Goal: Task Accomplishment & Management: Use online tool/utility

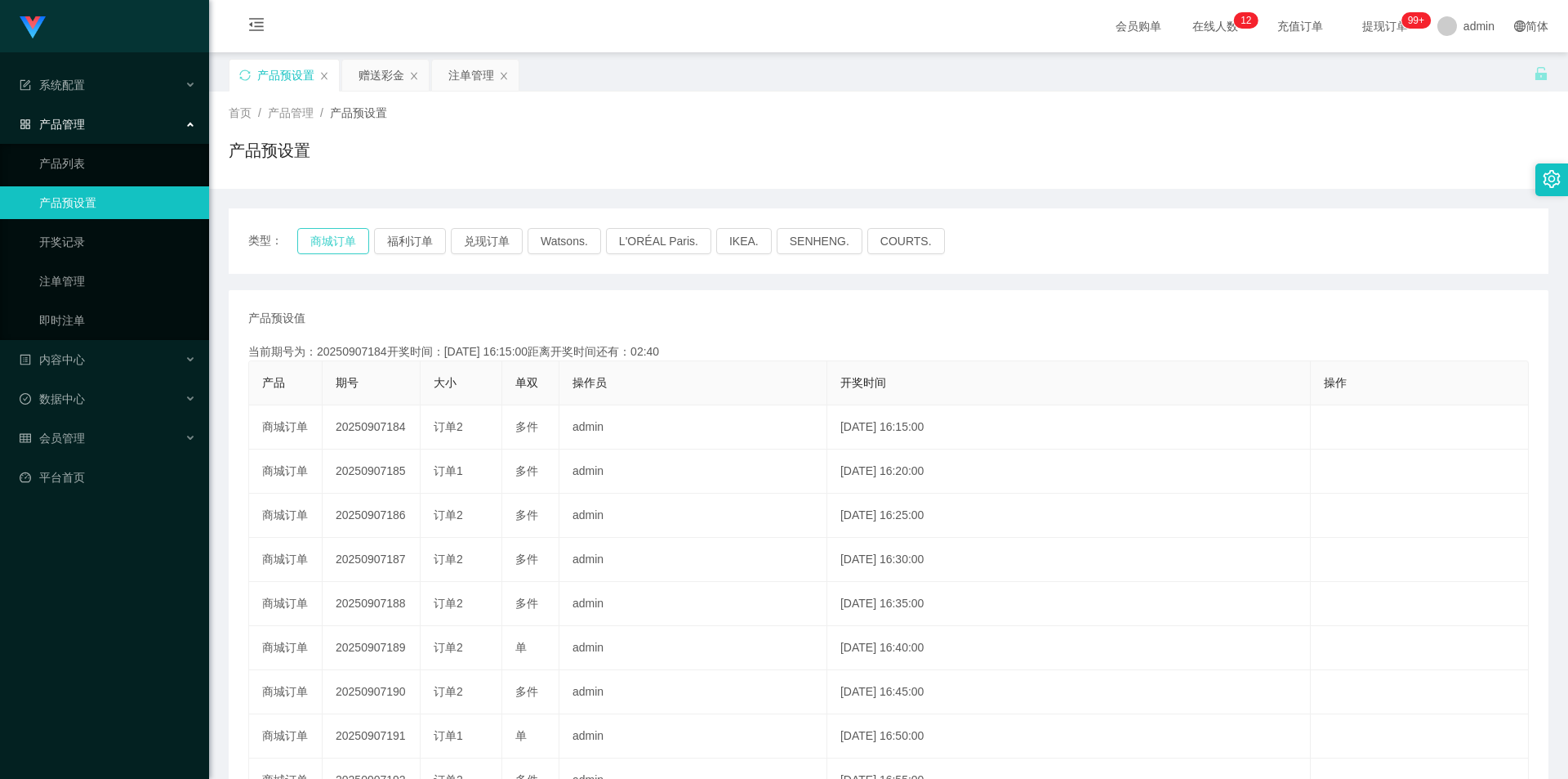
click at [334, 238] on button "商城订单" at bounding box center [333, 241] width 72 height 26
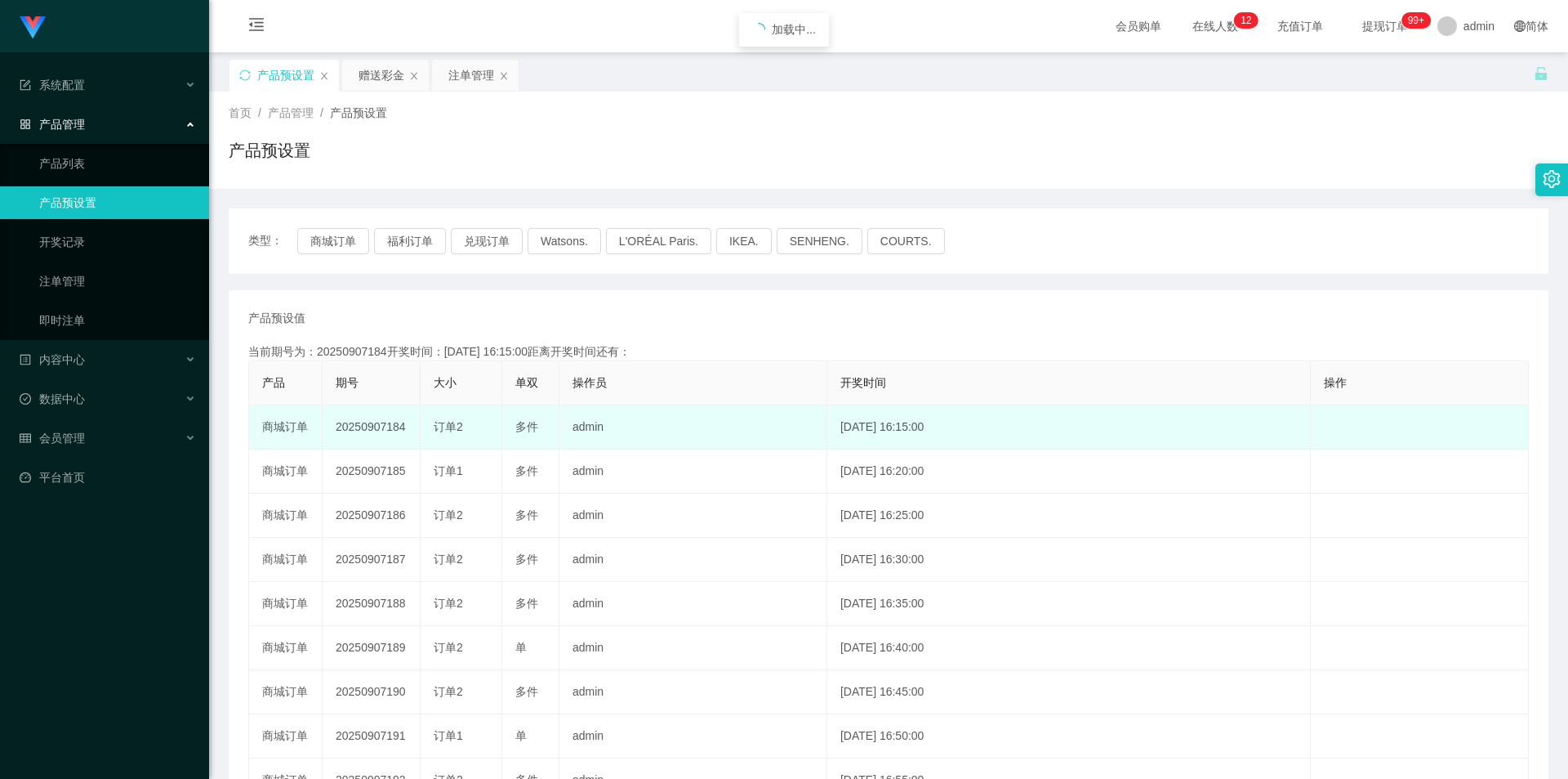
click at [368, 420] on td "20250907184" at bounding box center [371, 427] width 98 height 44
click at [369, 420] on td "20250907184" at bounding box center [371, 427] width 98 height 44
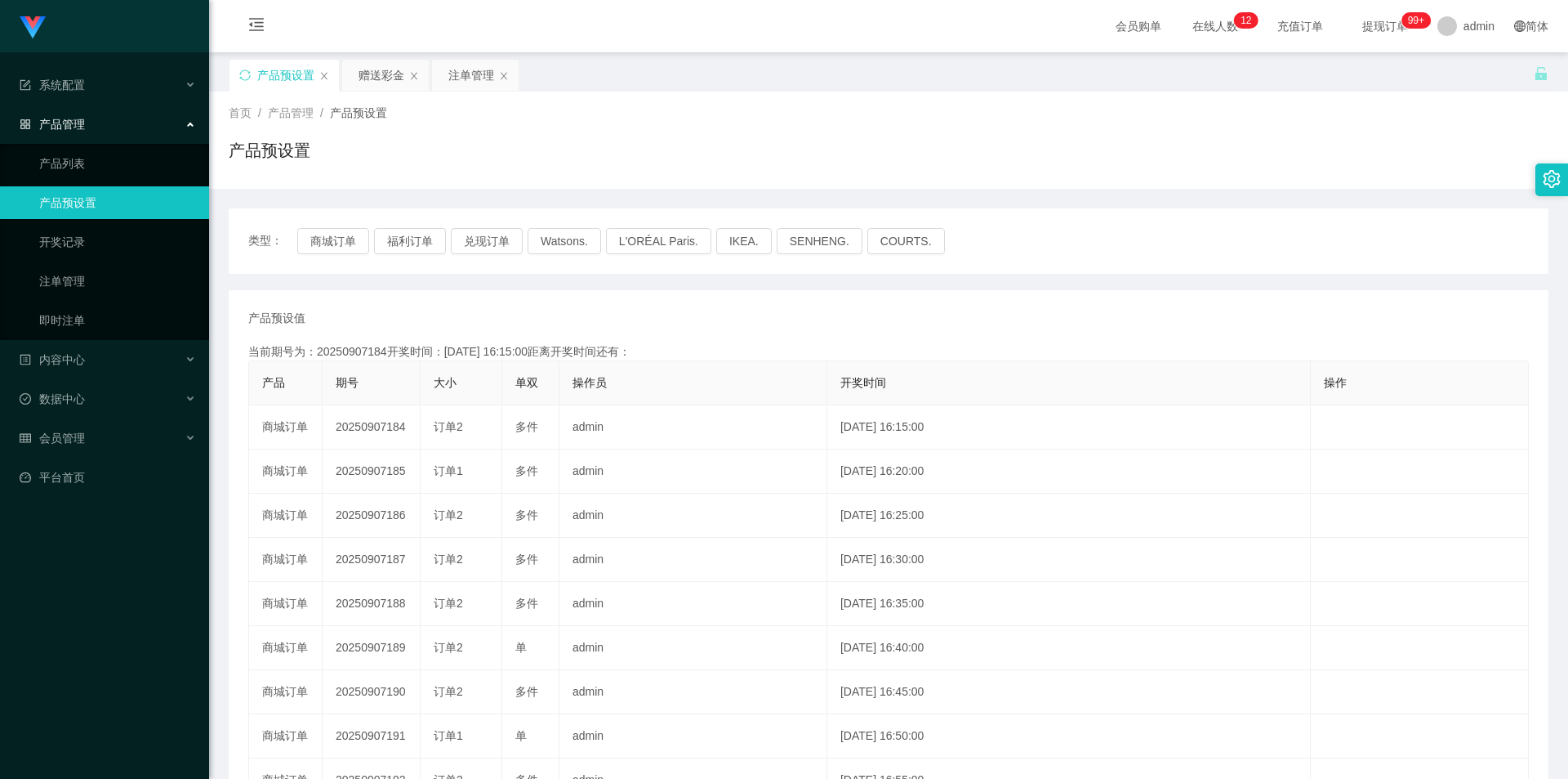
copy td "20250907184"
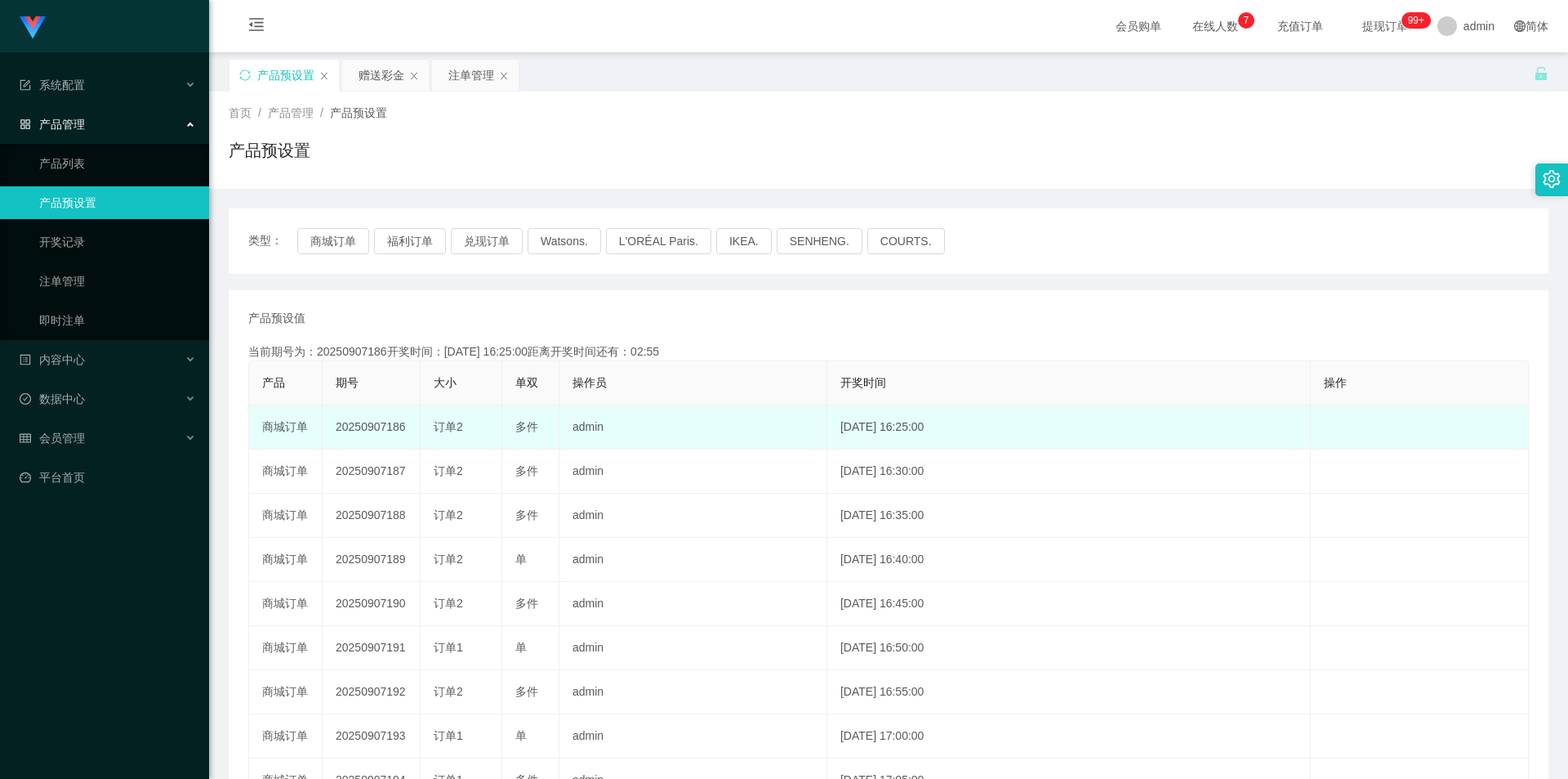
click at [380, 425] on td "20250907186" at bounding box center [371, 427] width 98 height 44
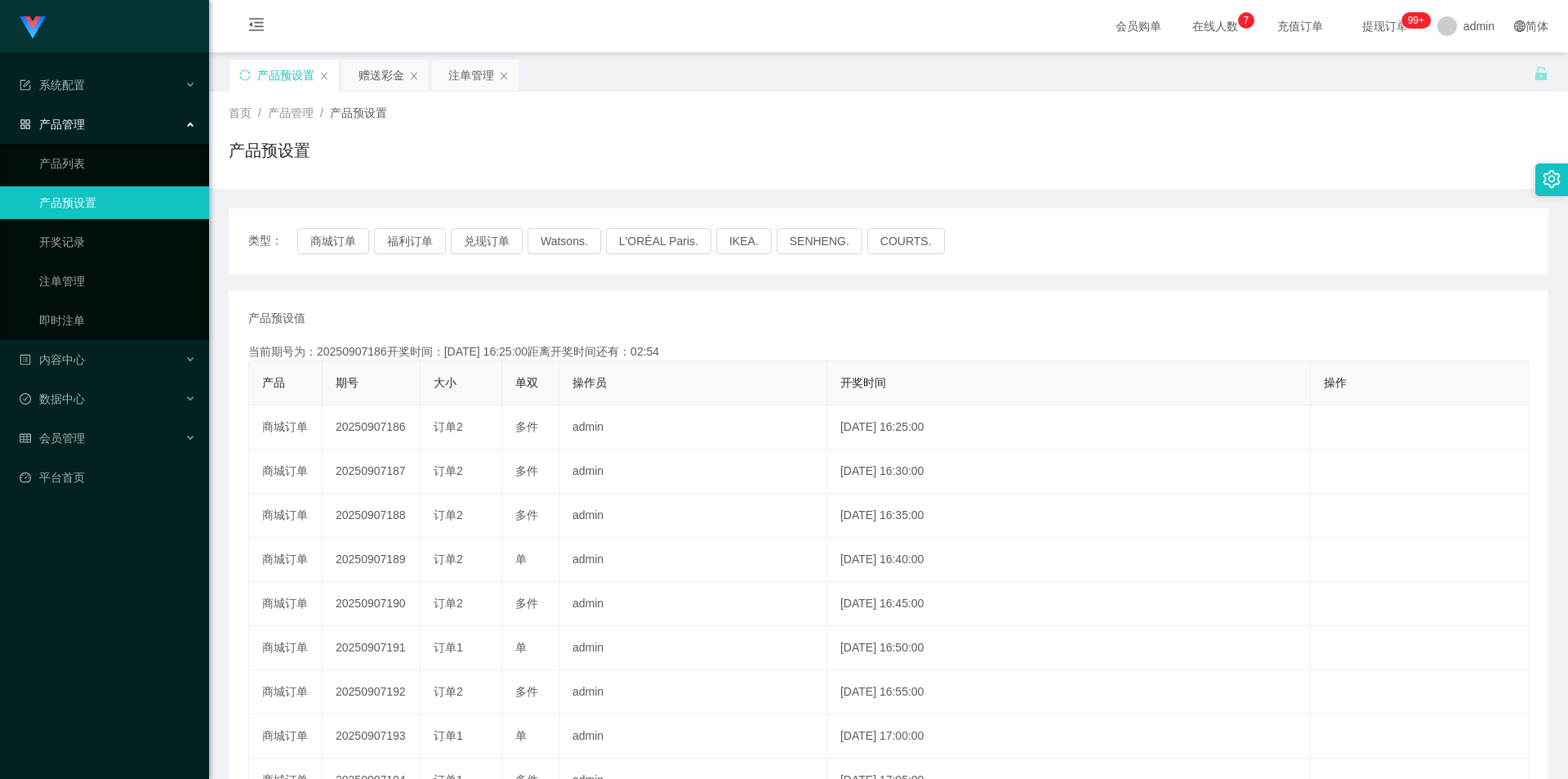
copy td "20250907186"
click at [386, 87] on div "赠送彩金" at bounding box center [381, 75] width 46 height 31
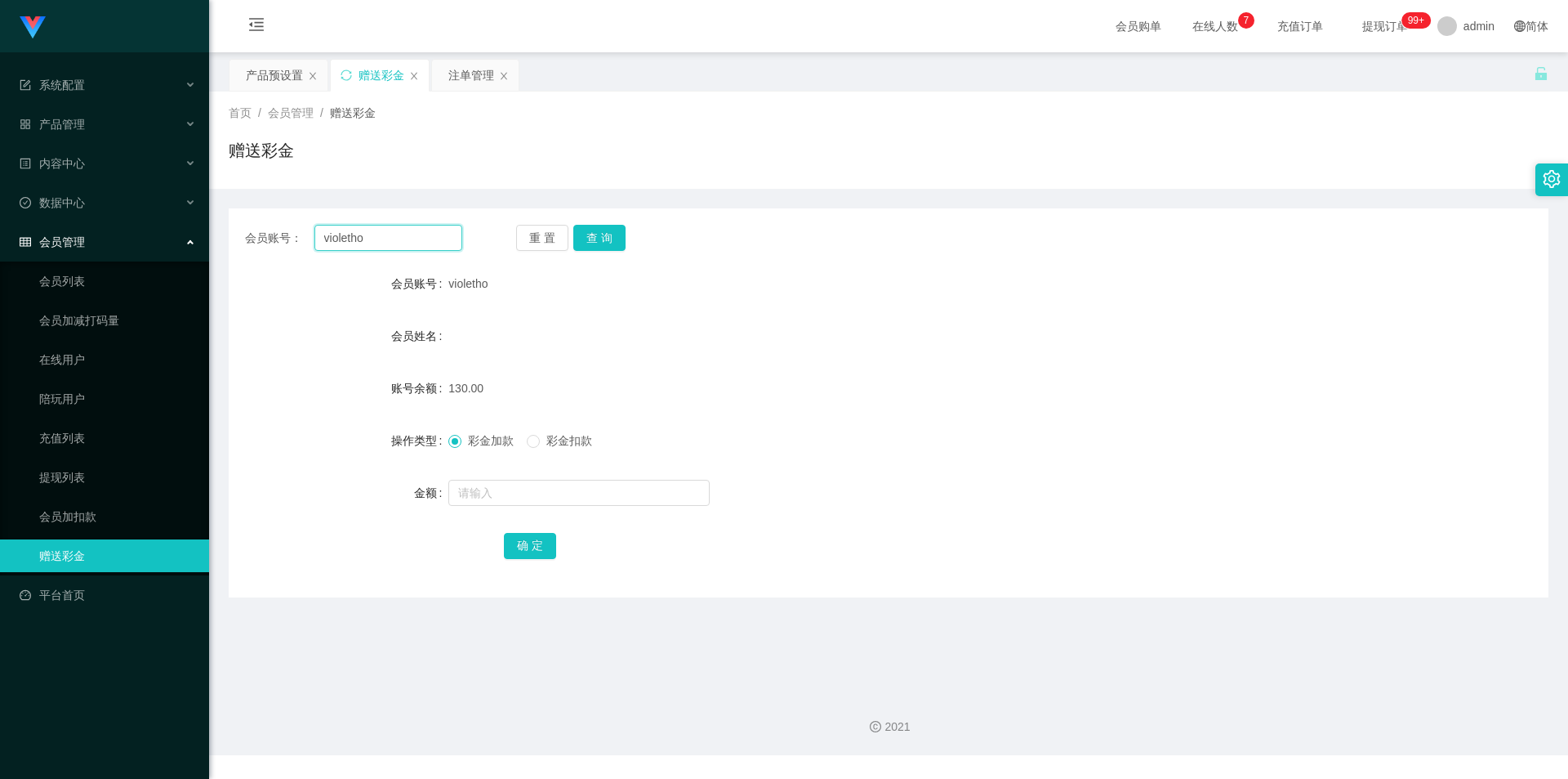
drag, startPoint x: 391, startPoint y: 235, endPoint x: 254, endPoint y: 227, distance: 137.2
click at [254, 227] on div "会员账号： [PERSON_NAME]" at bounding box center [353, 238] width 217 height 26
type input "96309963"
click at [623, 231] on button "查 询" at bounding box center [599, 238] width 53 height 26
click at [610, 234] on button "查 询" at bounding box center [599, 238] width 53 height 26
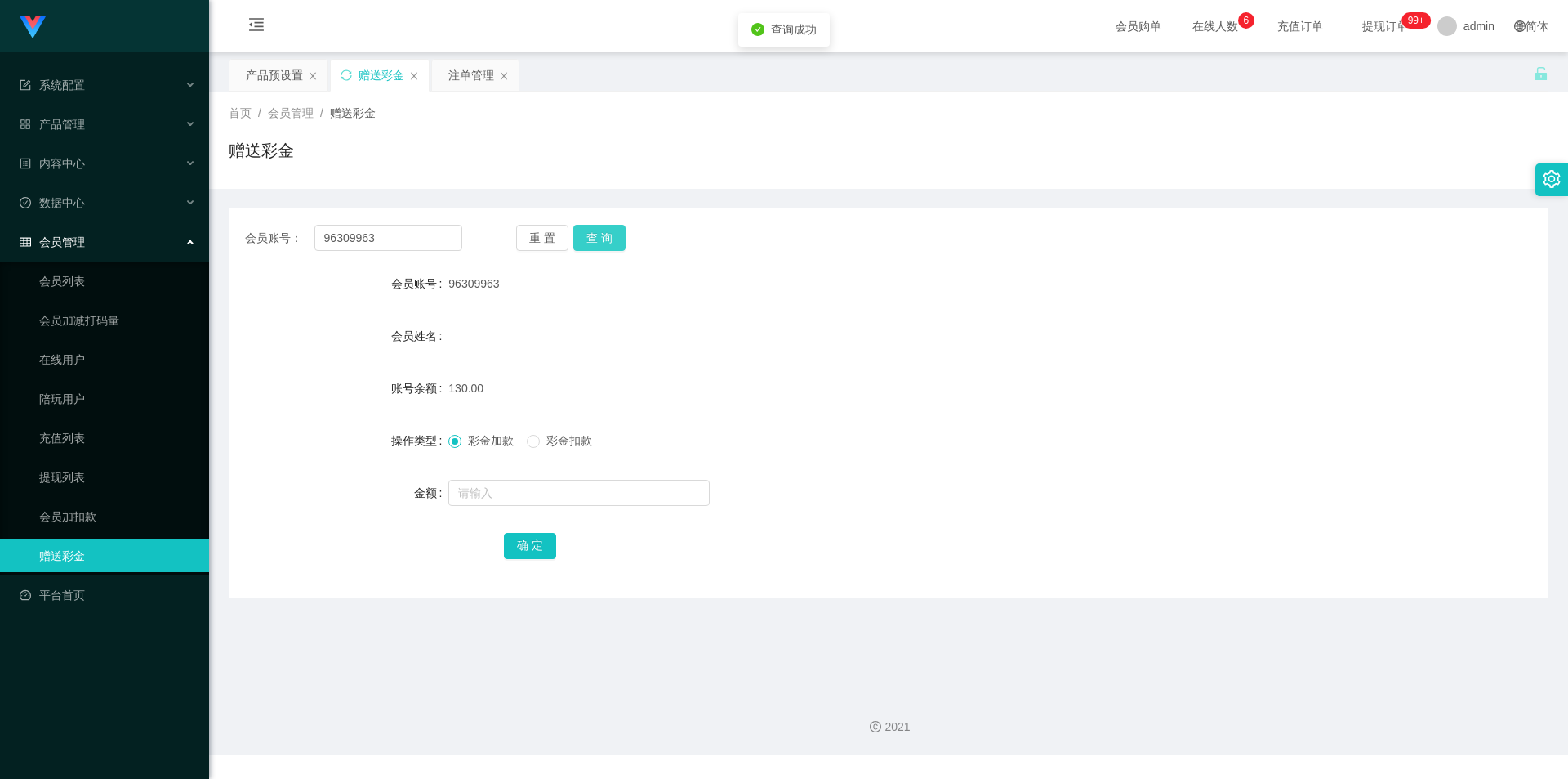
click at [610, 234] on button "查 询" at bounding box center [599, 238] width 53 height 26
click at [610, 234] on button "查 询" at bounding box center [608, 238] width 71 height 26
click at [610, 234] on button "查 询" at bounding box center [599, 238] width 53 height 26
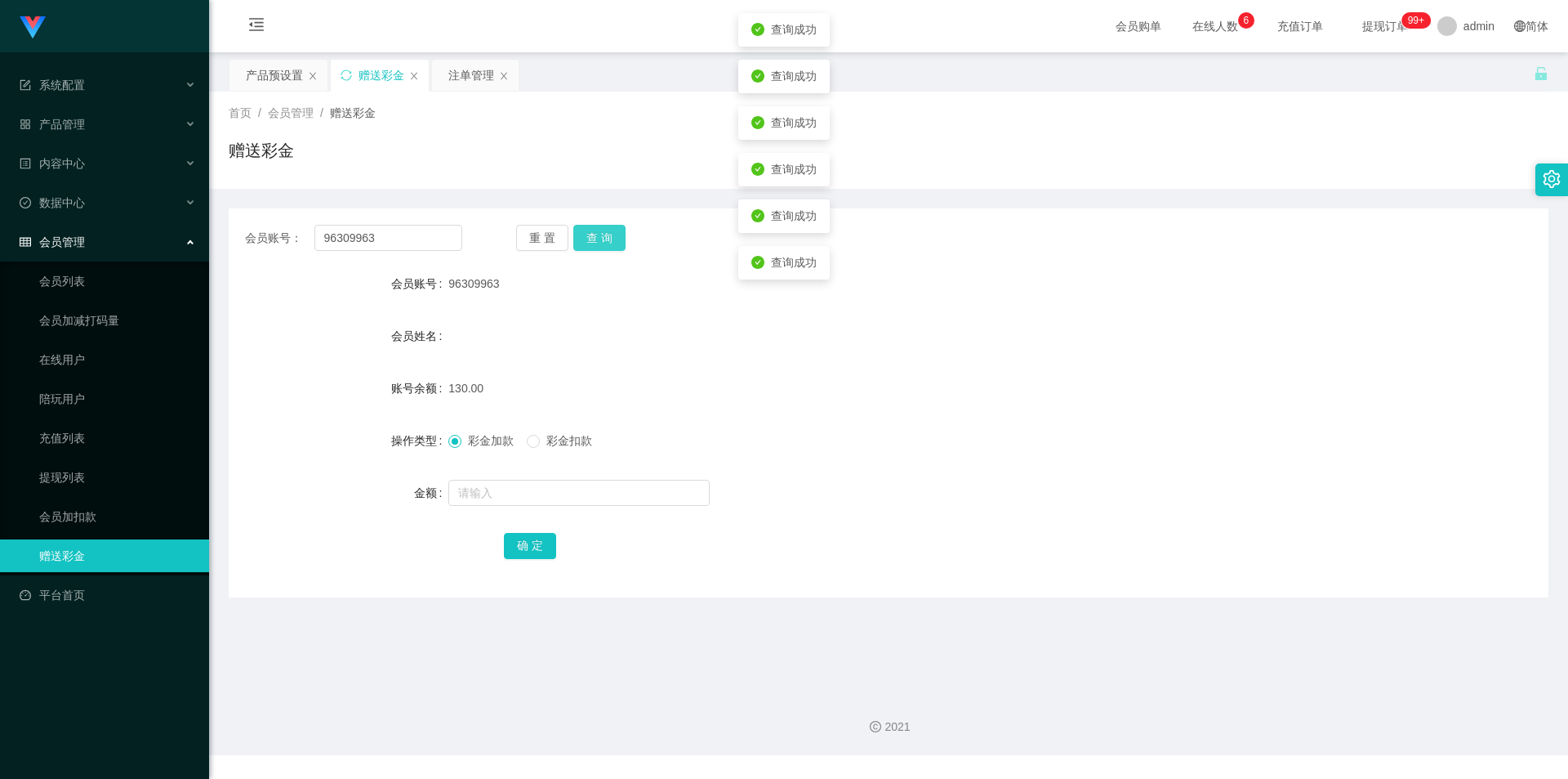
click at [610, 234] on button "查 询" at bounding box center [599, 238] width 53 height 26
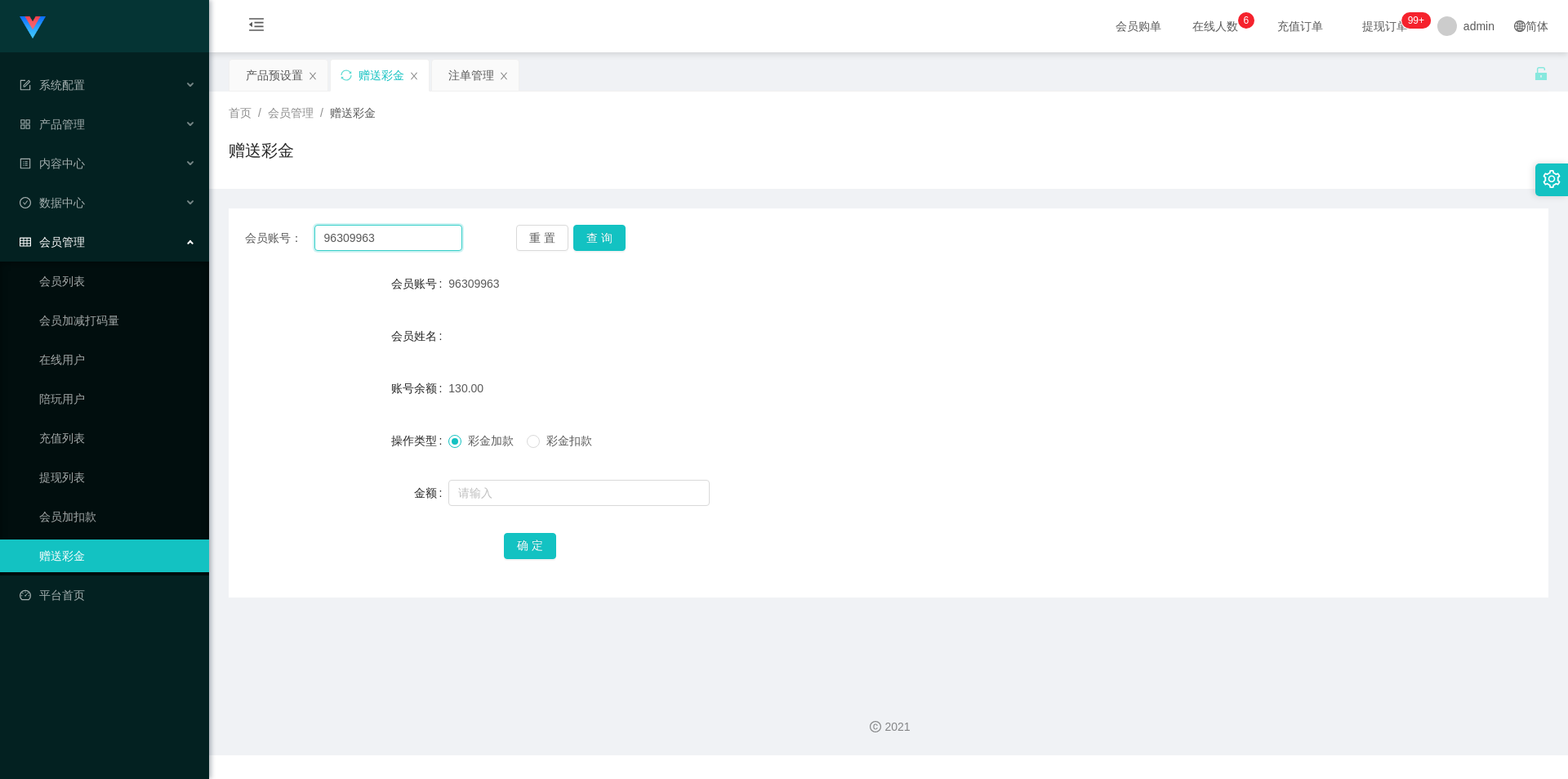
drag, startPoint x: 415, startPoint y: 237, endPoint x: 218, endPoint y: 226, distance: 197.3
click at [218, 226] on main "关闭左侧 关闭右侧 关闭其它 刷新页面 产品预设置 赠送彩金 注单管理 首页 / 会员管理 / 赠送彩金 / 赠送彩金 会员账号： 96309963 重 置 …" at bounding box center [888, 366] width 1358 height 627
click at [384, 242] on input "96309963" at bounding box center [388, 238] width 148 height 26
click at [616, 242] on button "查 询" at bounding box center [599, 238] width 53 height 26
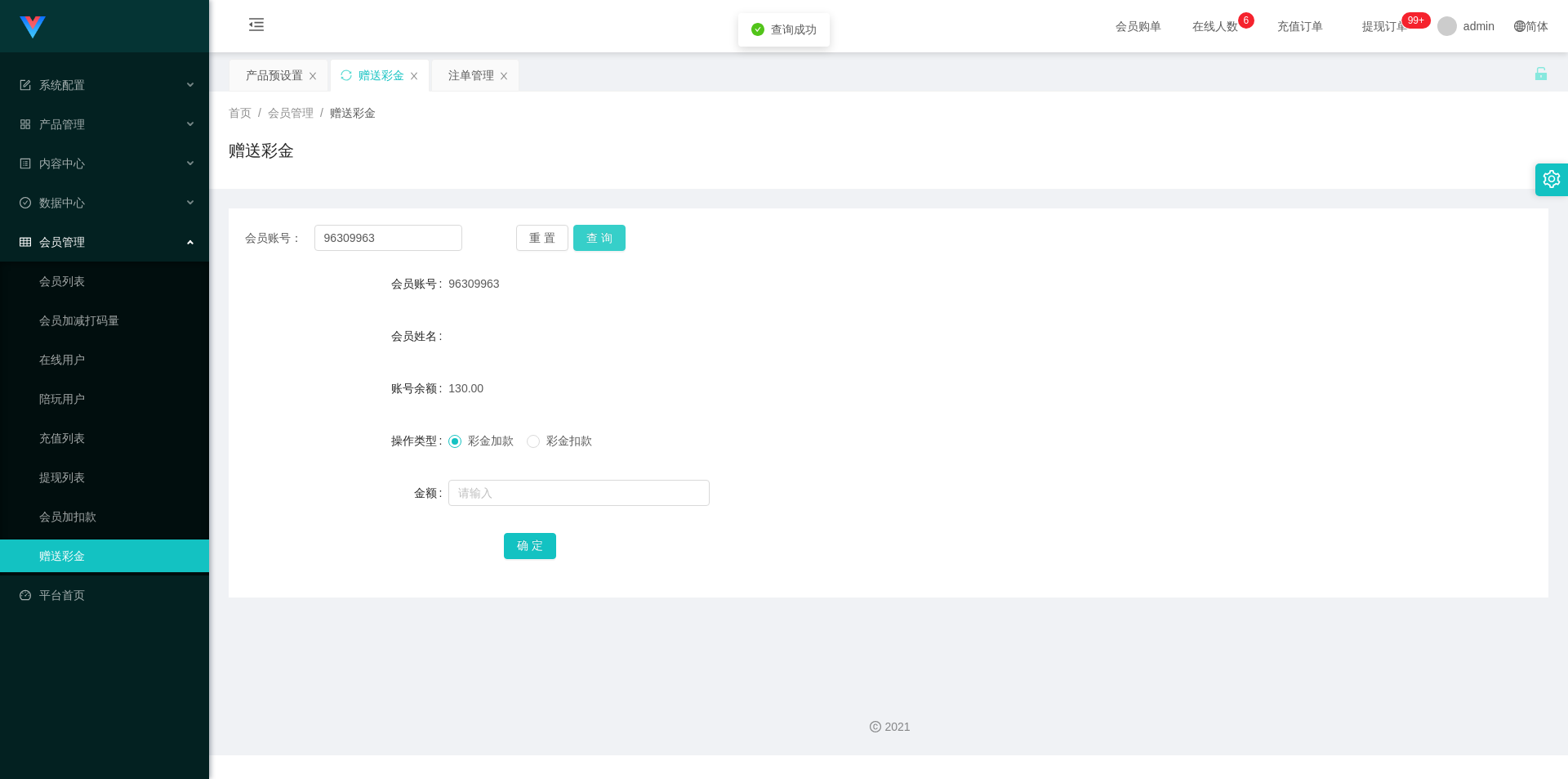
click at [616, 242] on button "查 询" at bounding box center [599, 238] width 53 height 26
